Goal: Task Accomplishment & Management: Use online tool/utility

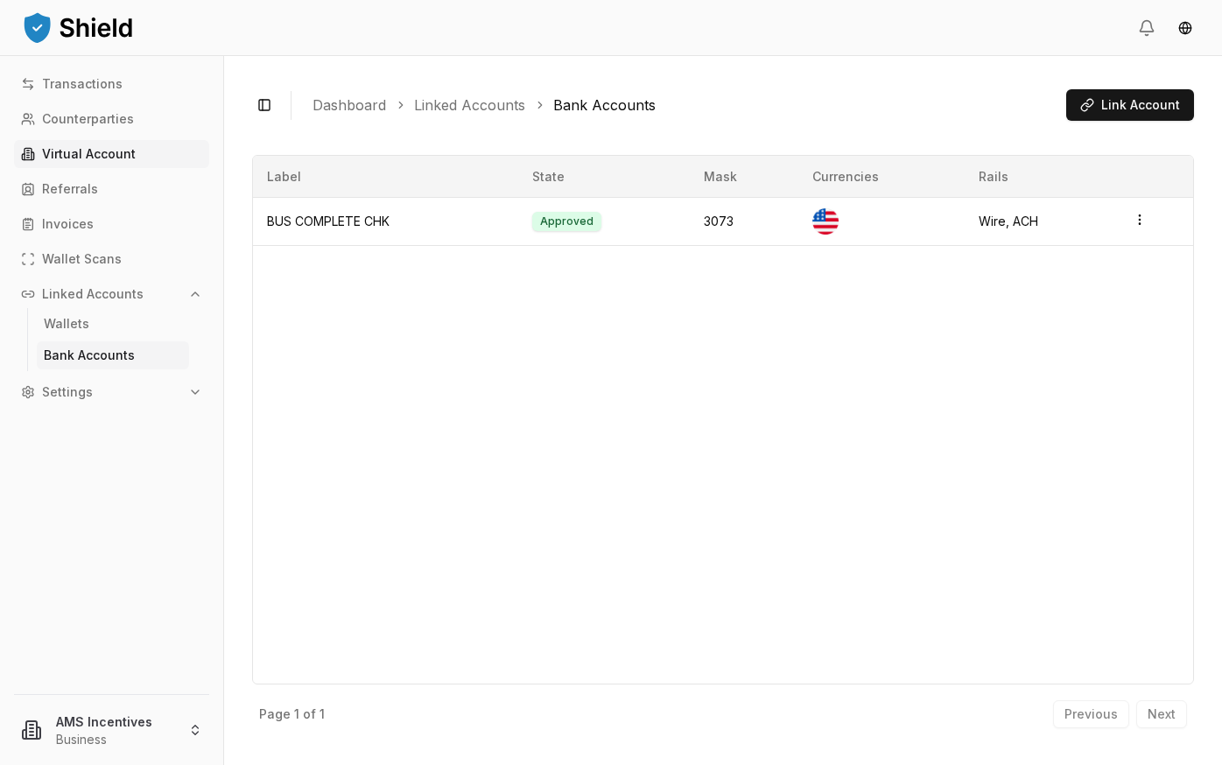
click at [118, 155] on p "Virtual Account" at bounding box center [89, 154] width 94 height 12
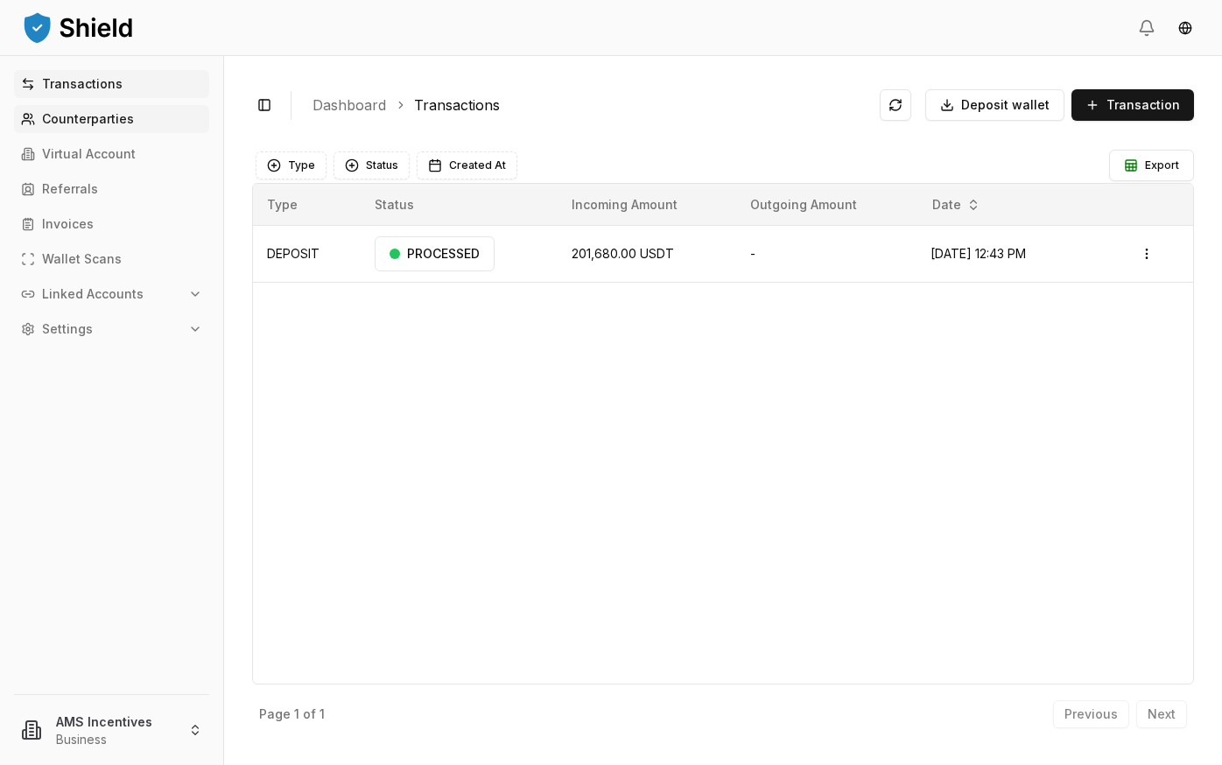
click at [99, 121] on p "Counterparties" at bounding box center [88, 119] width 92 height 12
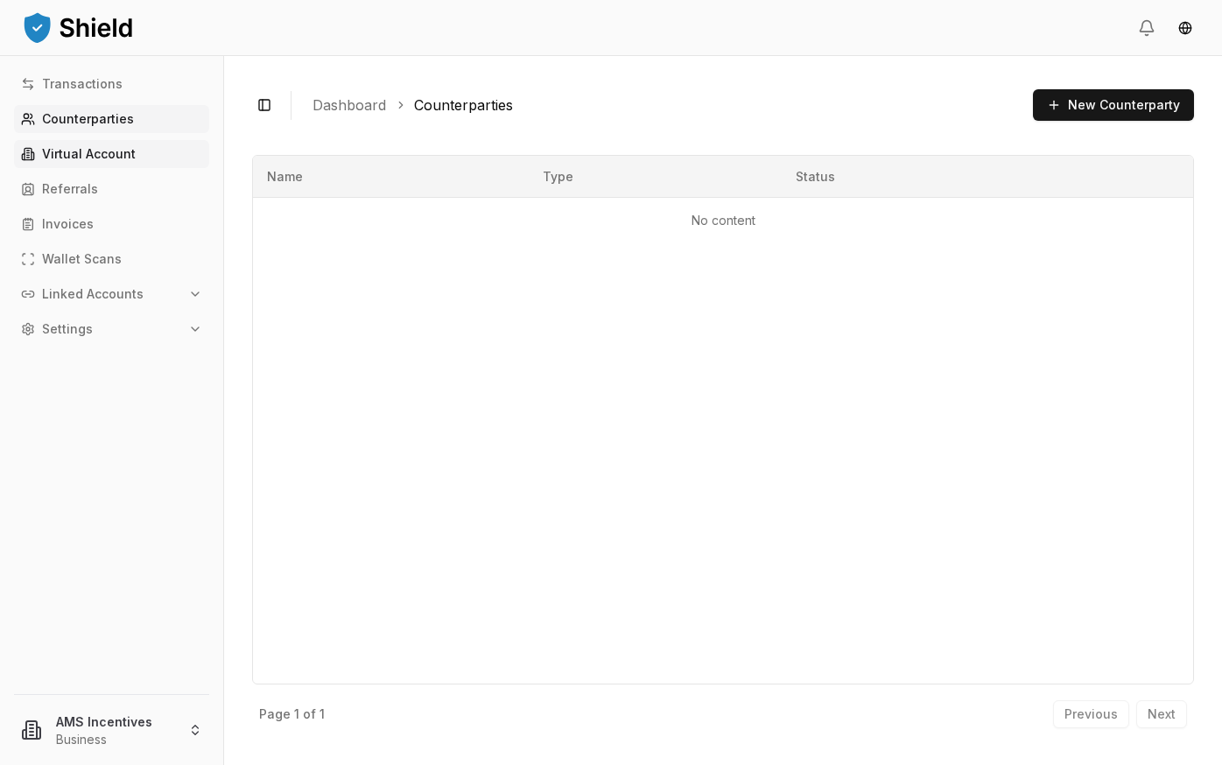
click at [85, 151] on p "Virtual Account" at bounding box center [89, 154] width 94 height 12
click at [88, 159] on p "Virtual Account" at bounding box center [89, 154] width 94 height 12
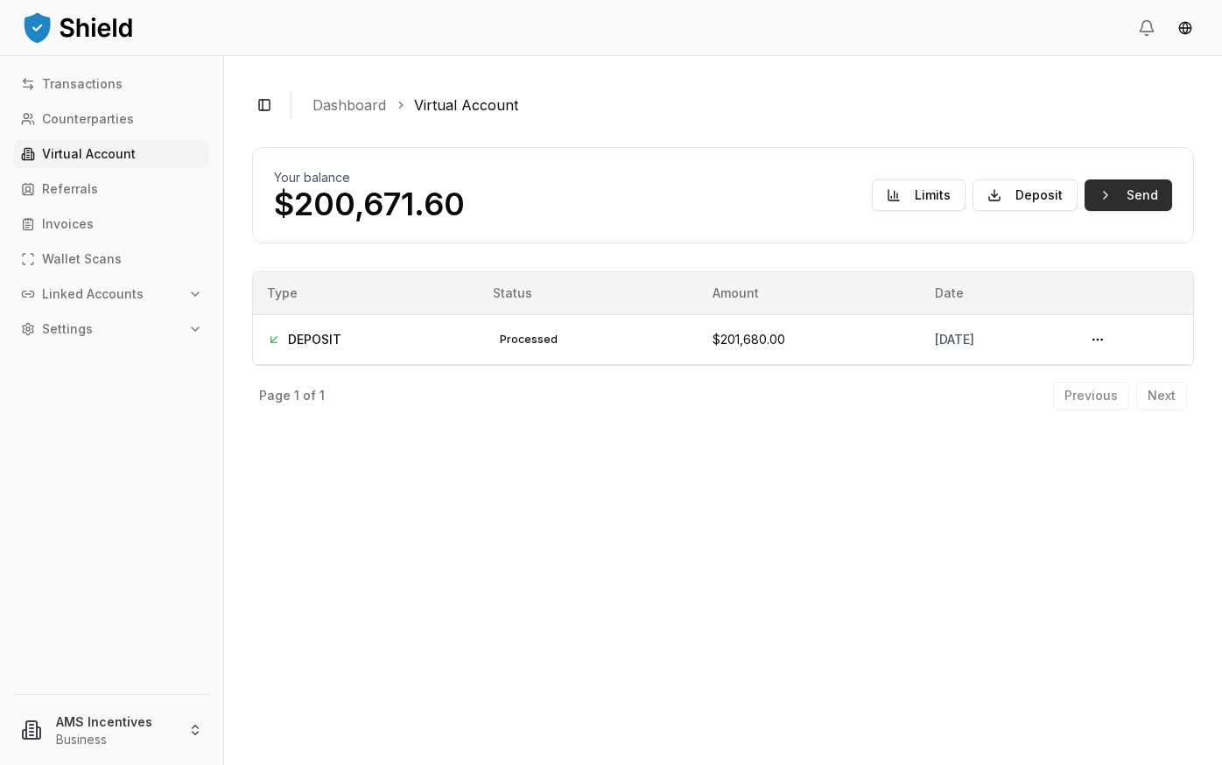
click at [1132, 194] on button "Send" at bounding box center [1129, 196] width 88 height 32
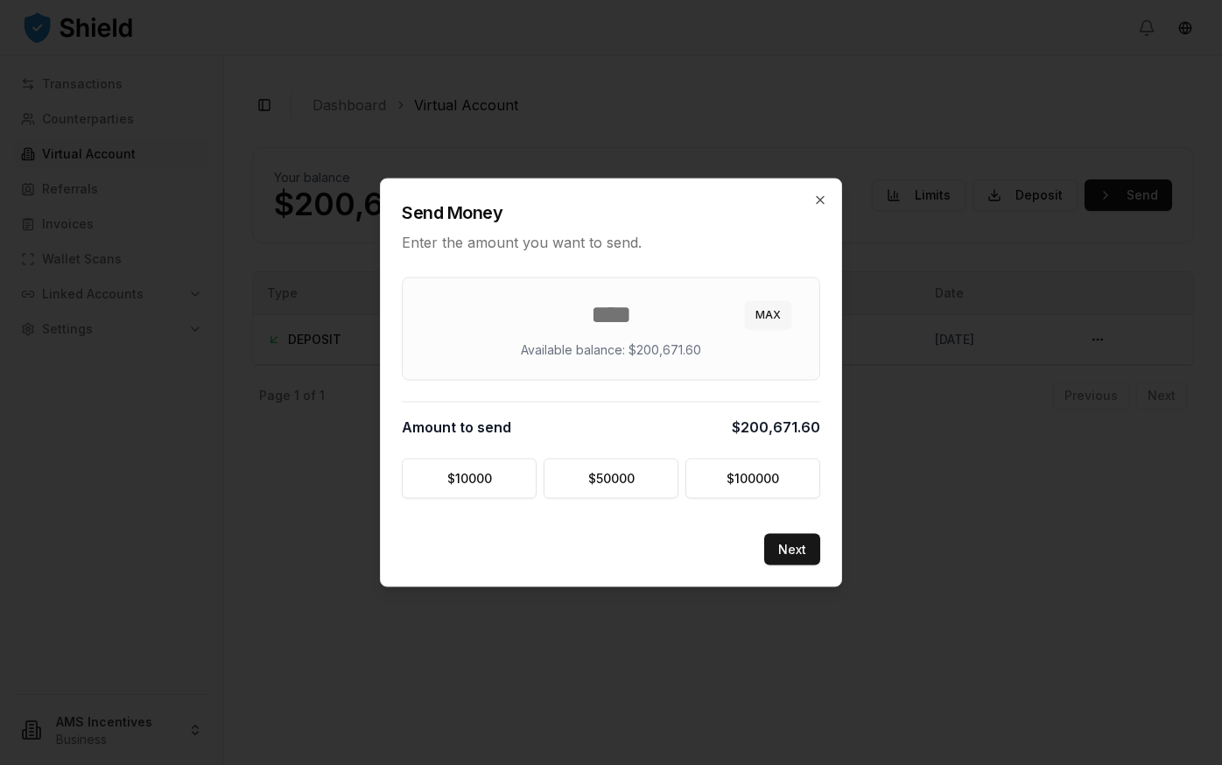
click at [772, 311] on button "MAX" at bounding box center [768, 315] width 46 height 28
type input "********"
click at [787, 548] on button "Next" at bounding box center [792, 550] width 56 height 32
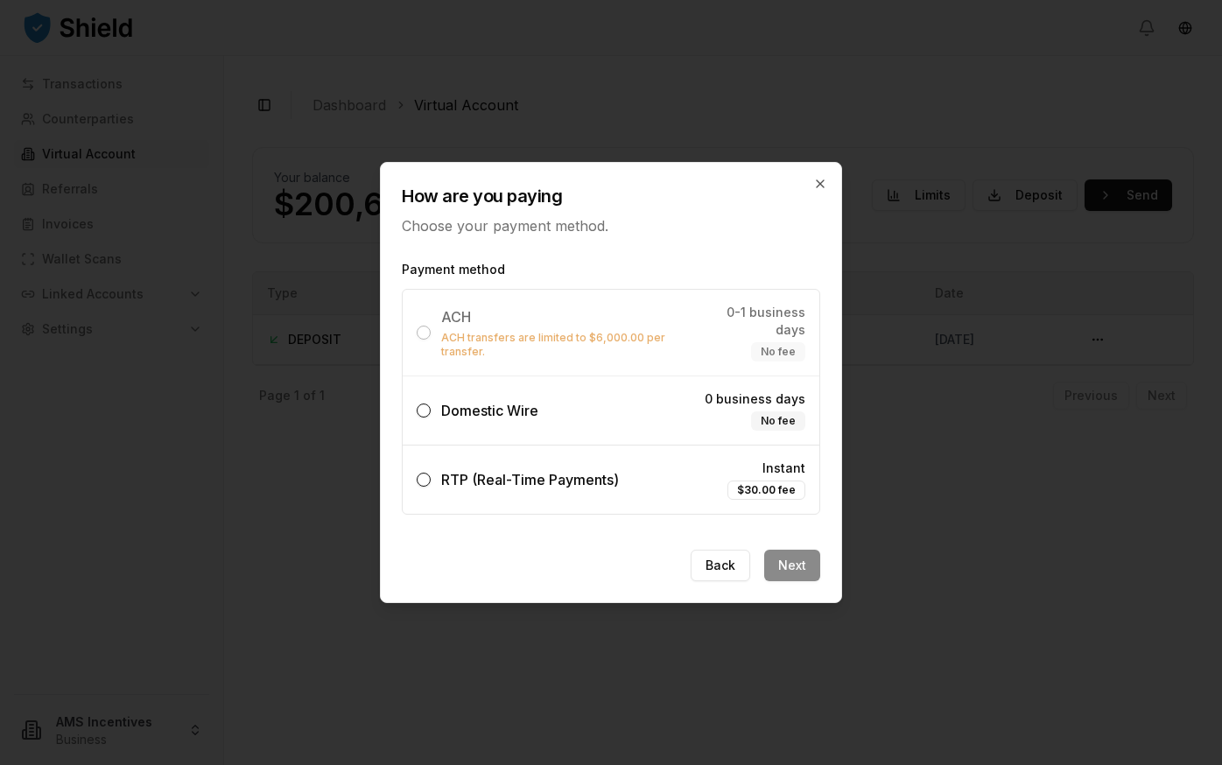
click at [422, 407] on button "Domestic Wire 0 business days No fee" at bounding box center [424, 411] width 14 height 14
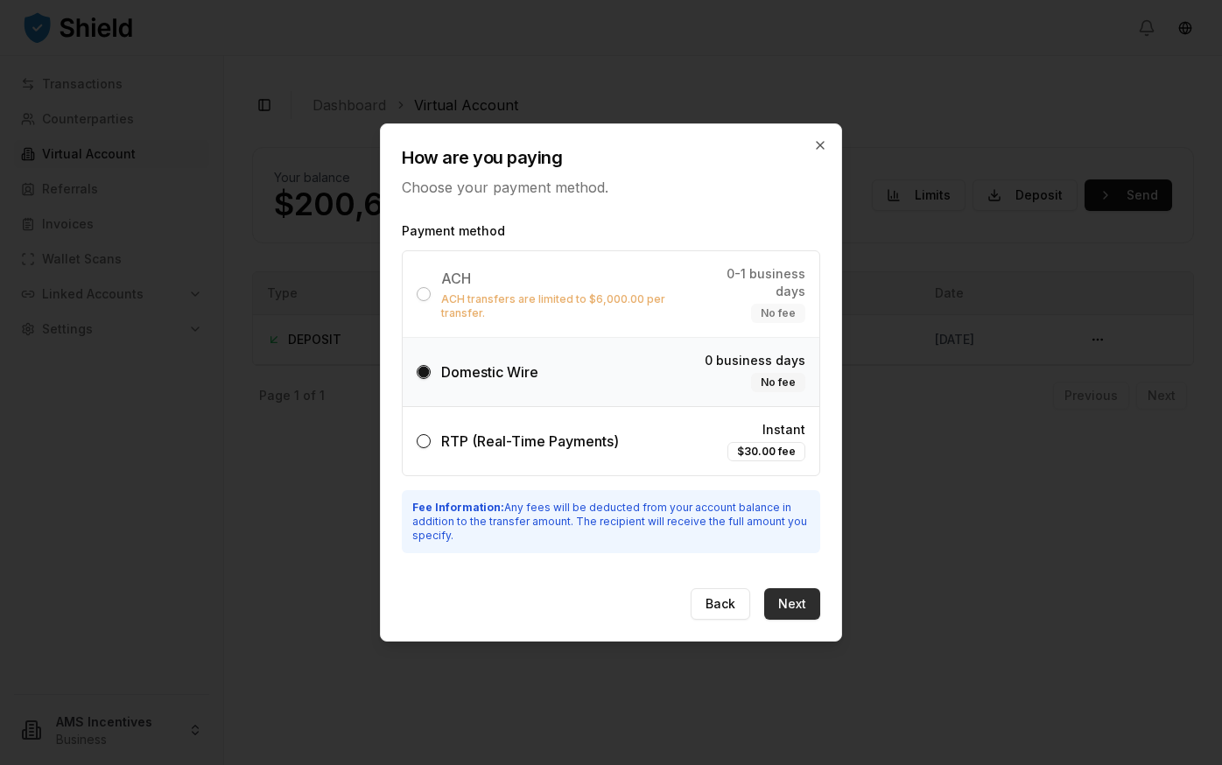
click at [803, 595] on button "Next" at bounding box center [792, 604] width 56 height 32
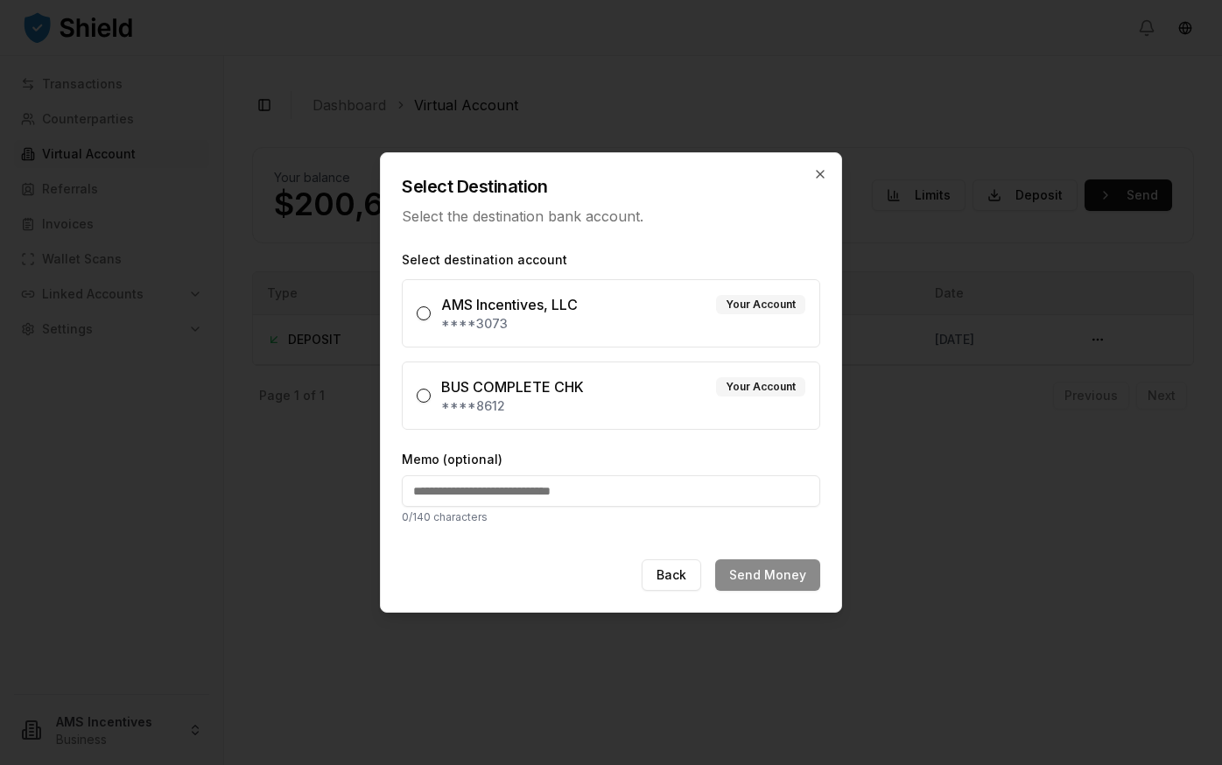
click at [420, 315] on button "AMS Incentives, LLC Your Account ****3073" at bounding box center [424, 313] width 14 height 14
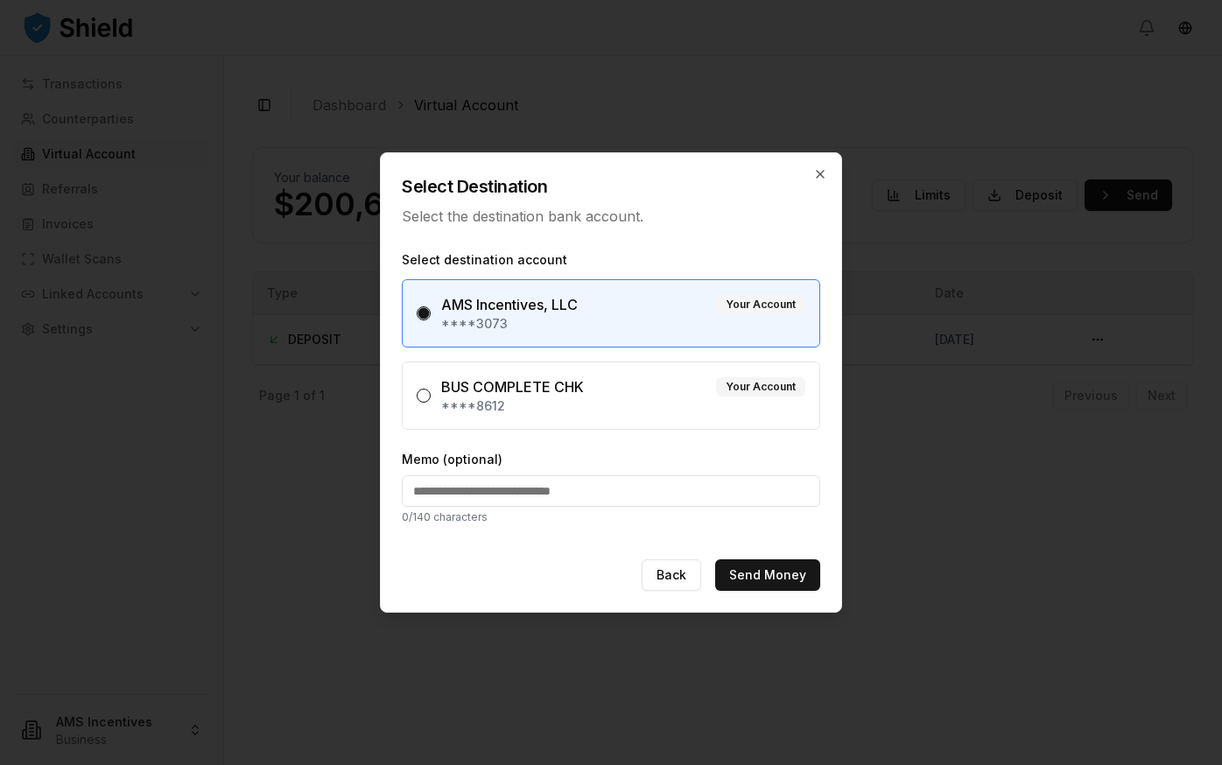
click at [591, 499] on input "Memo (optional)" at bounding box center [611, 491] width 419 height 32
type input "*********"
click at [789, 583] on button "Send Money" at bounding box center [767, 576] width 105 height 32
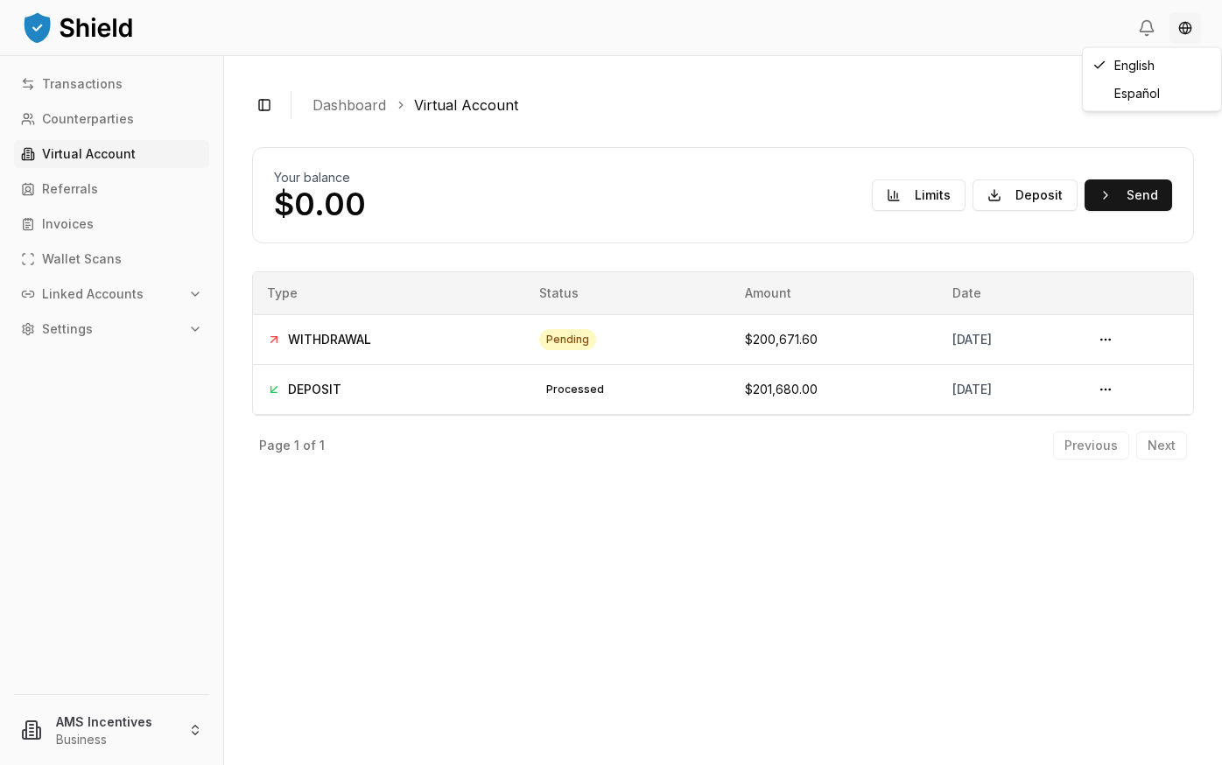
click at [1186, 33] on html "Transactions Counterparties Virtual Account Referrals Invoices Wallet Scans Lin…" at bounding box center [611, 382] width 1222 height 765
click at [778, 108] on html "Transactions Counterparties Virtual Account Referrals Invoices Wallet Scans Lin…" at bounding box center [611, 382] width 1222 height 765
click at [144, 726] on html "Transactions Counterparties Virtual Account Referrals Invoices Wallet Scans Lin…" at bounding box center [611, 382] width 1222 height 765
click at [126, 685] on link "Sign out" at bounding box center [111, 681] width 187 height 18
